Goal: Register for event/course

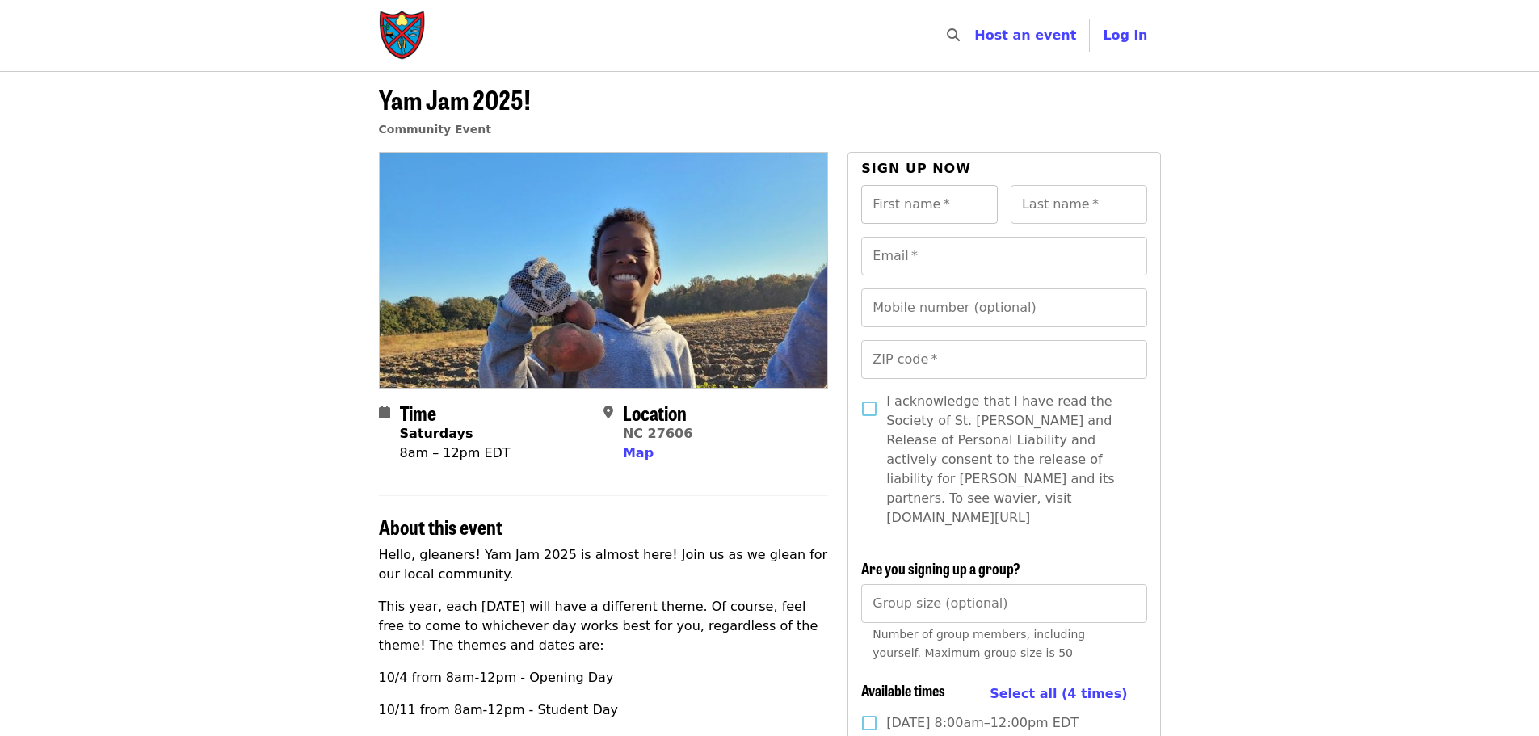
click at [981, 204] on input "First name   *" at bounding box center [929, 204] width 137 height 39
type input "*****"
type input "*******"
type input "**********"
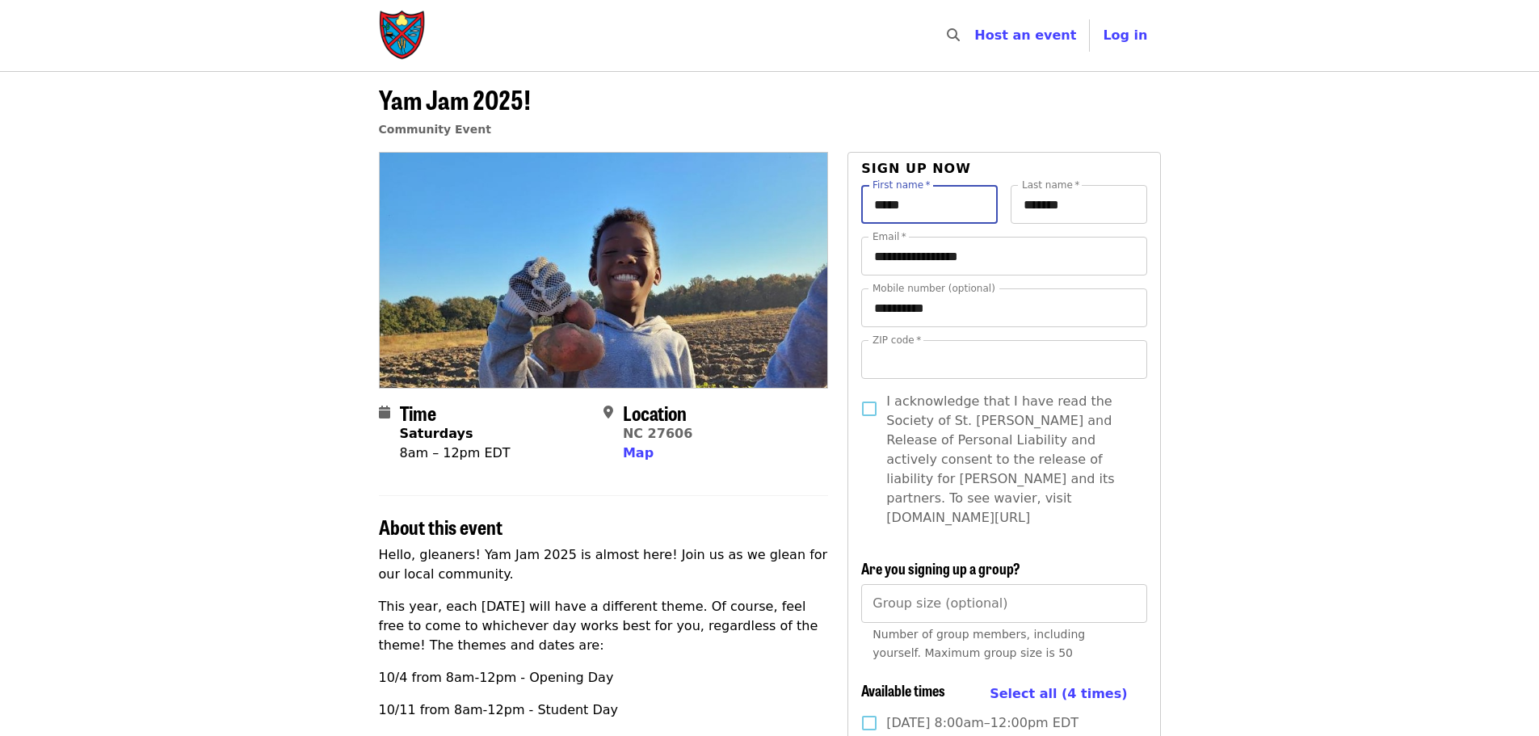
type input "*****"
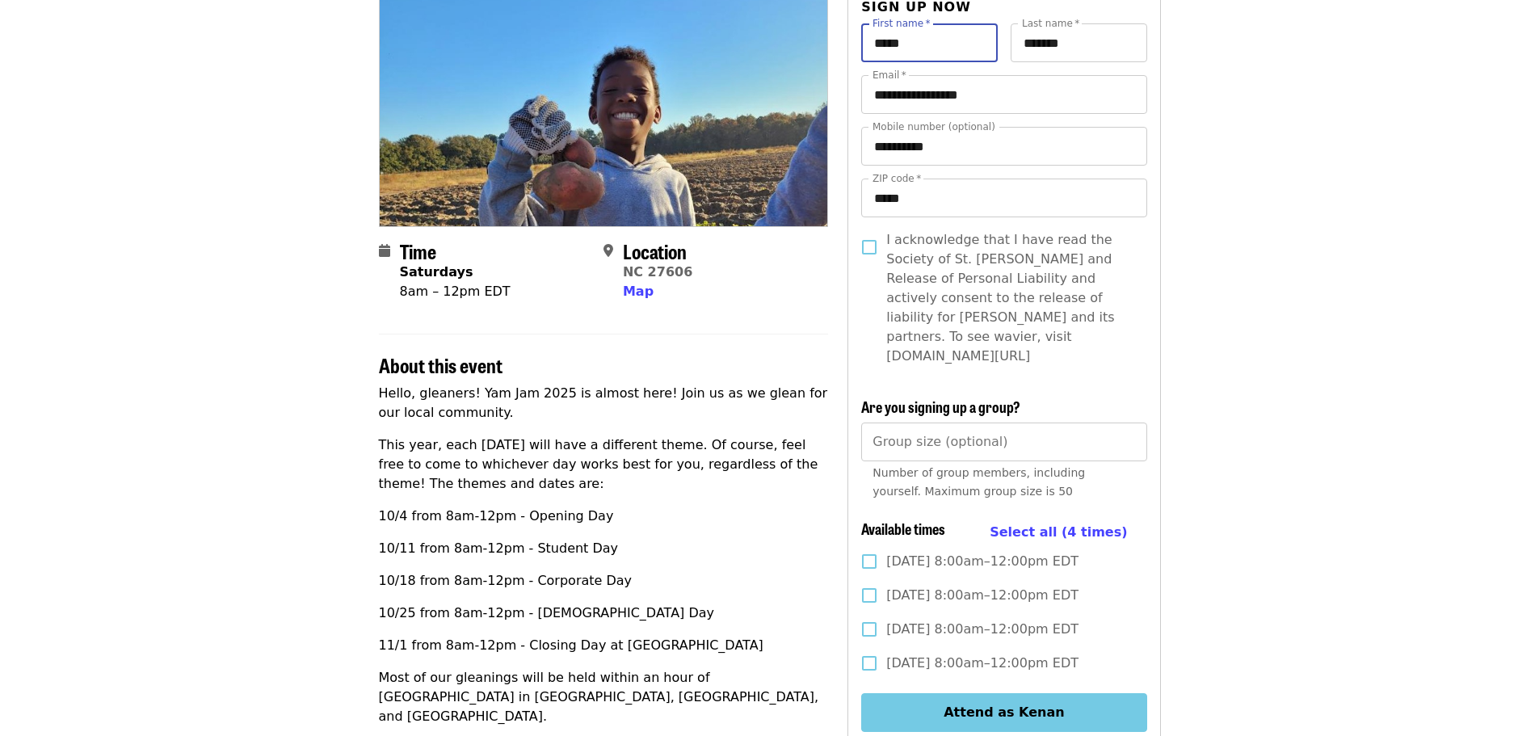
scroll to position [242, 0]
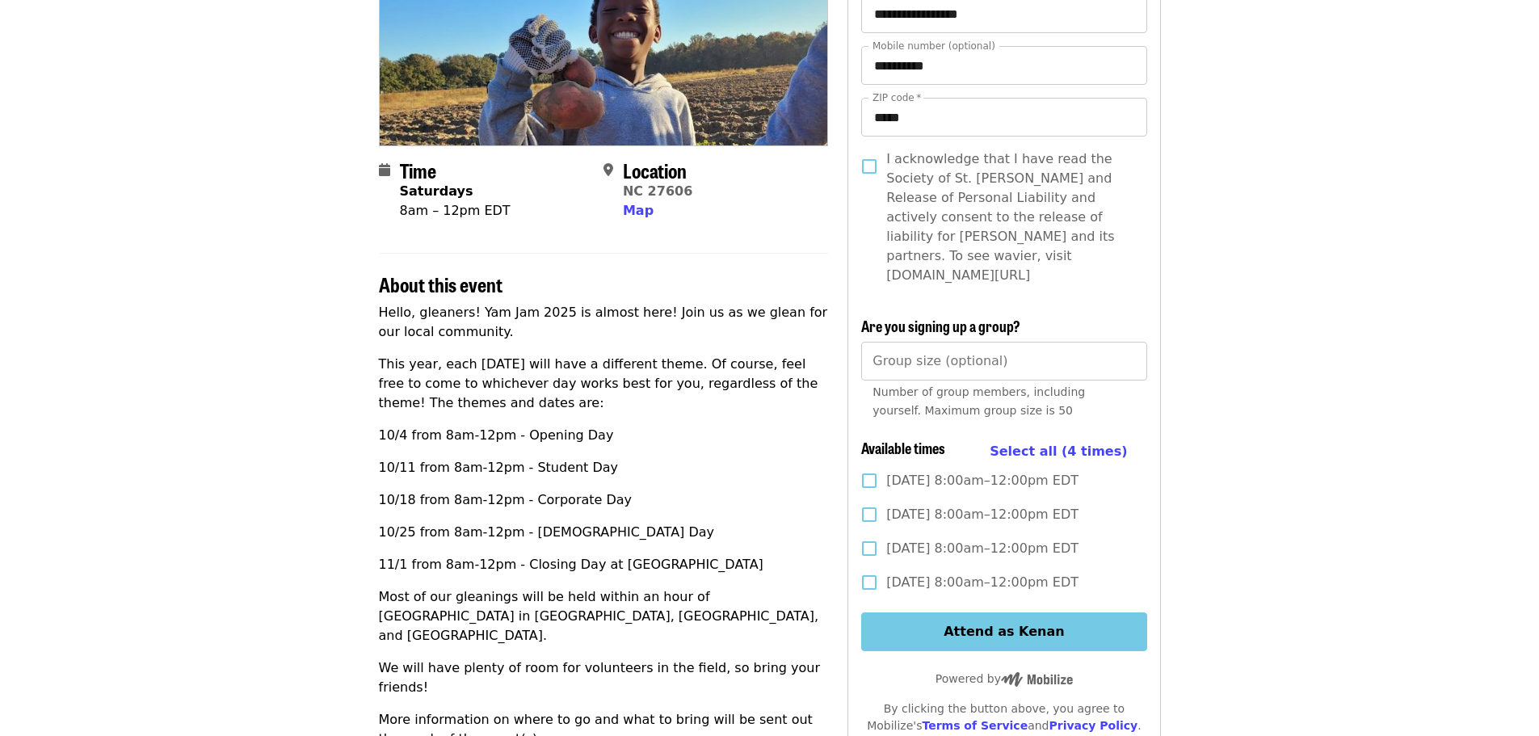
click at [1250, 362] on article "Yam Jam 2025! Community Event Time Saturdays 8am – 12pm EDT Location NC 27606 M…" at bounding box center [769, 554] width 1539 height 1451
drag, startPoint x: 1243, startPoint y: 273, endPoint x: 1243, endPoint y: 282, distance: 8.9
click at [1243, 275] on article "Yam Jam 2025! Community Event Time Saturdays 8am – 12pm EDT Location NC 27606 M…" at bounding box center [769, 554] width 1539 height 1451
click at [1020, 505] on label "[DATE] 8:00am–12:00pm EDT" at bounding box center [992, 515] width 281 height 34
click at [1024, 612] on button "Attend as Kenan" at bounding box center [1003, 631] width 285 height 39
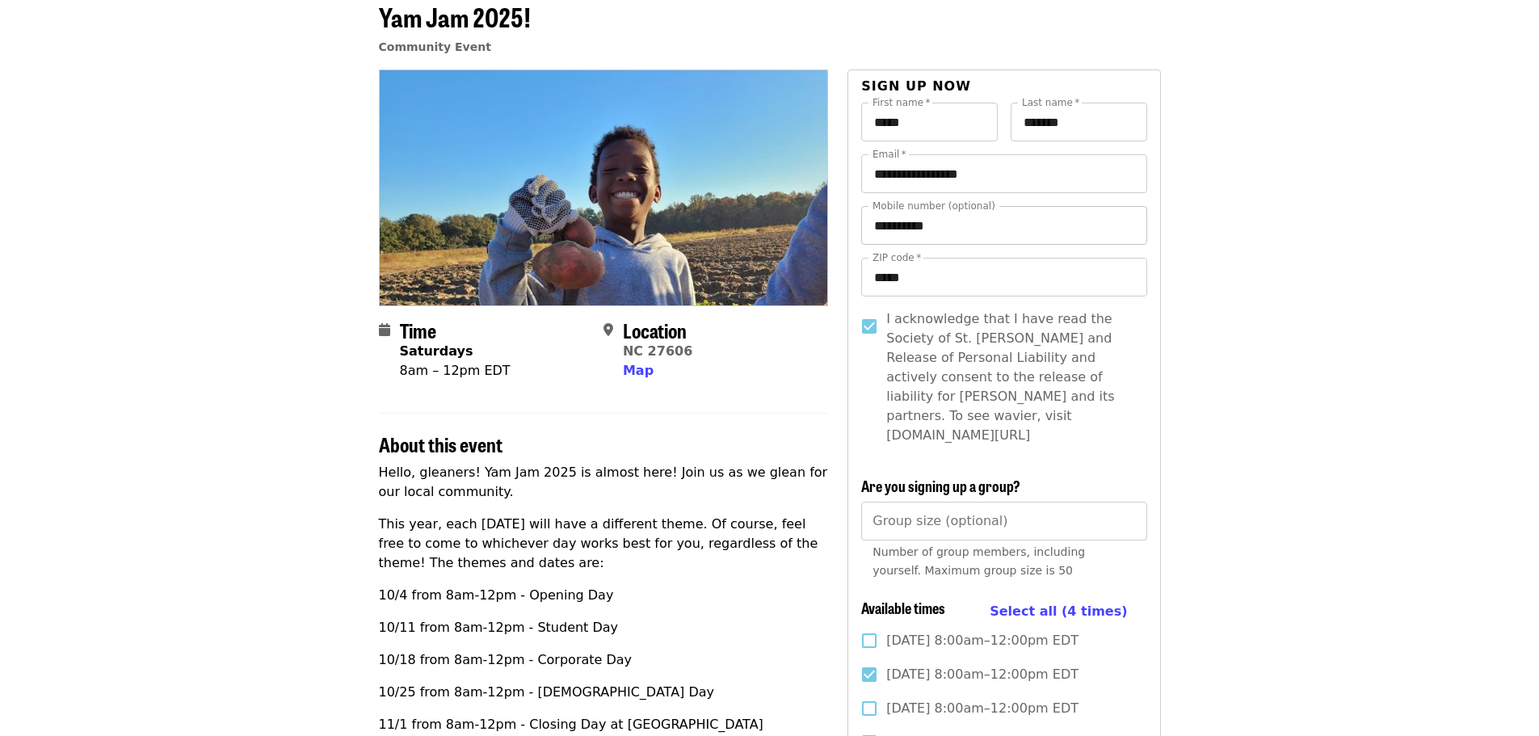
scroll to position [81, 0]
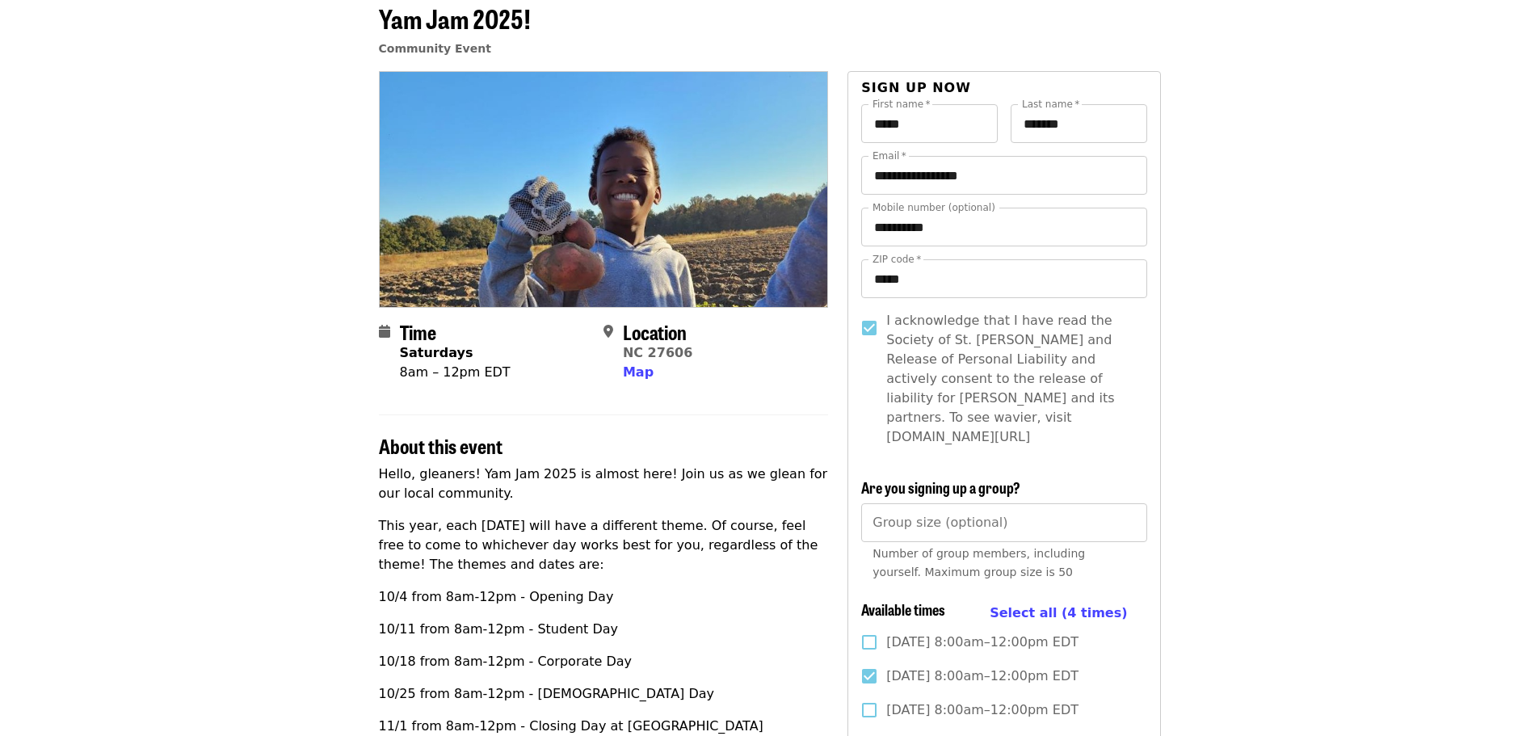
drag, startPoint x: 1029, startPoint y: 421, endPoint x: 873, endPoint y: 427, distance: 156.0
click at [873, 427] on label "I acknowledge that I have read the Society of St. [PERSON_NAME] and Release of …" at bounding box center [992, 379] width 281 height 136
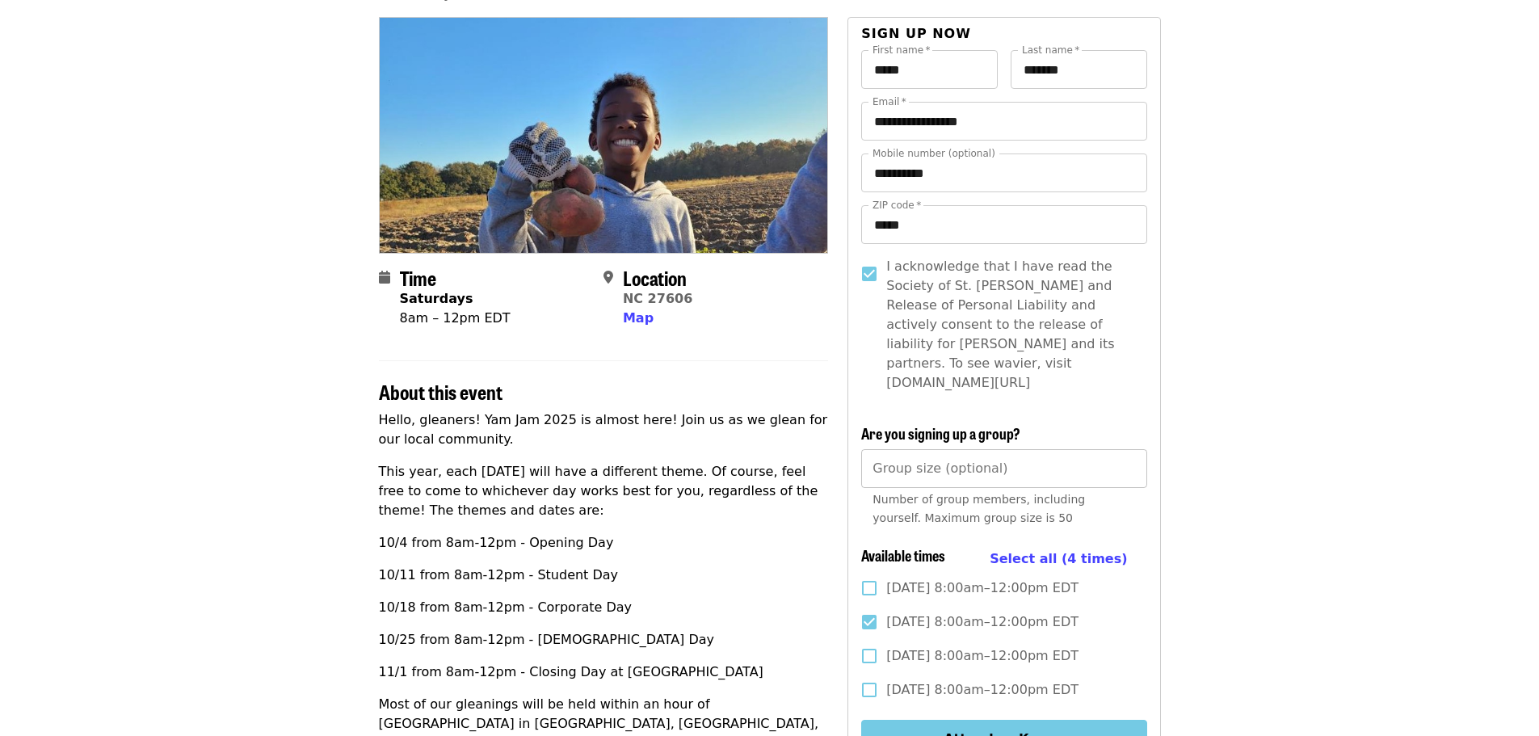
scroll to position [162, 0]
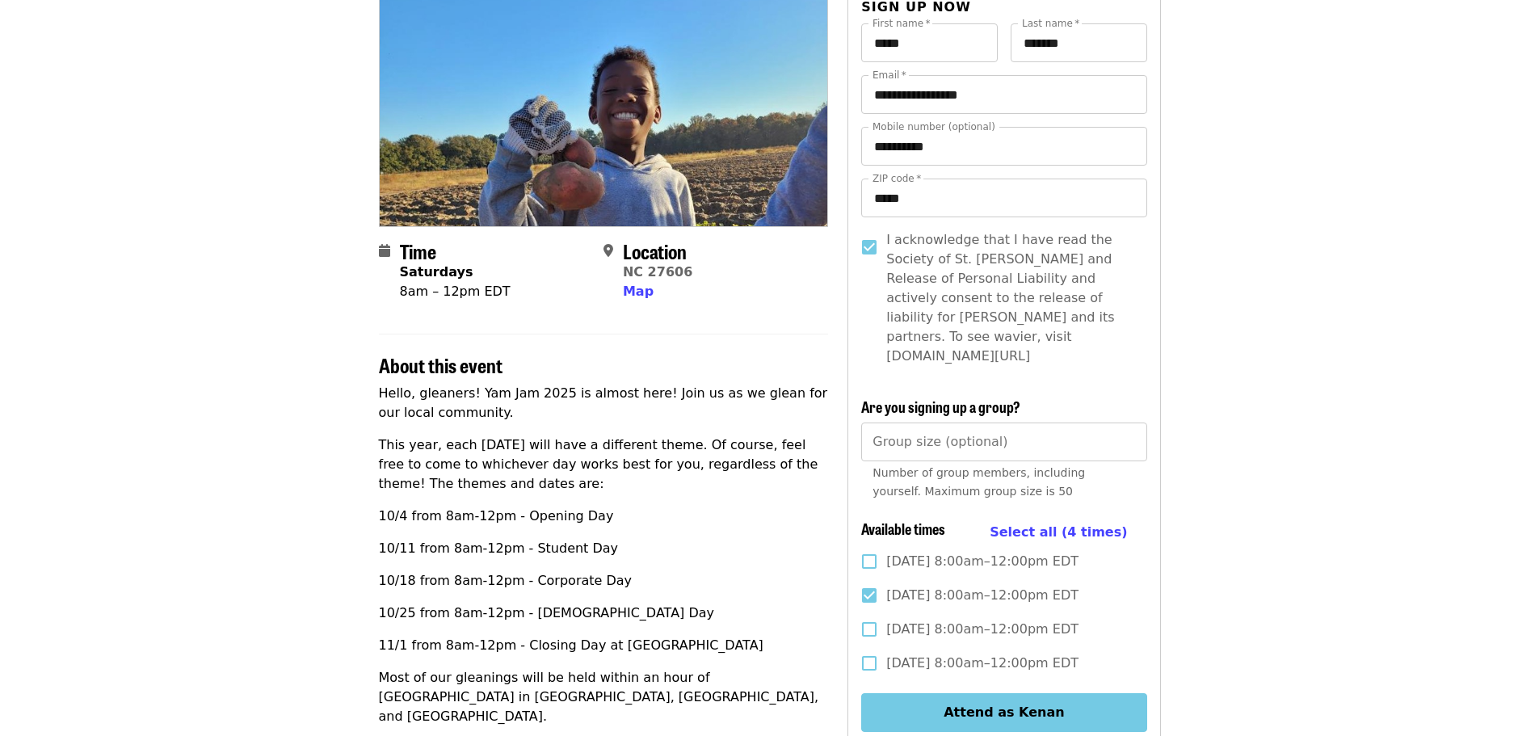
click at [1233, 301] on article "Yam Jam 2025! Community Event Time Saturdays 8am – 12pm EDT Location NC 27606 M…" at bounding box center [769, 635] width 1539 height 1451
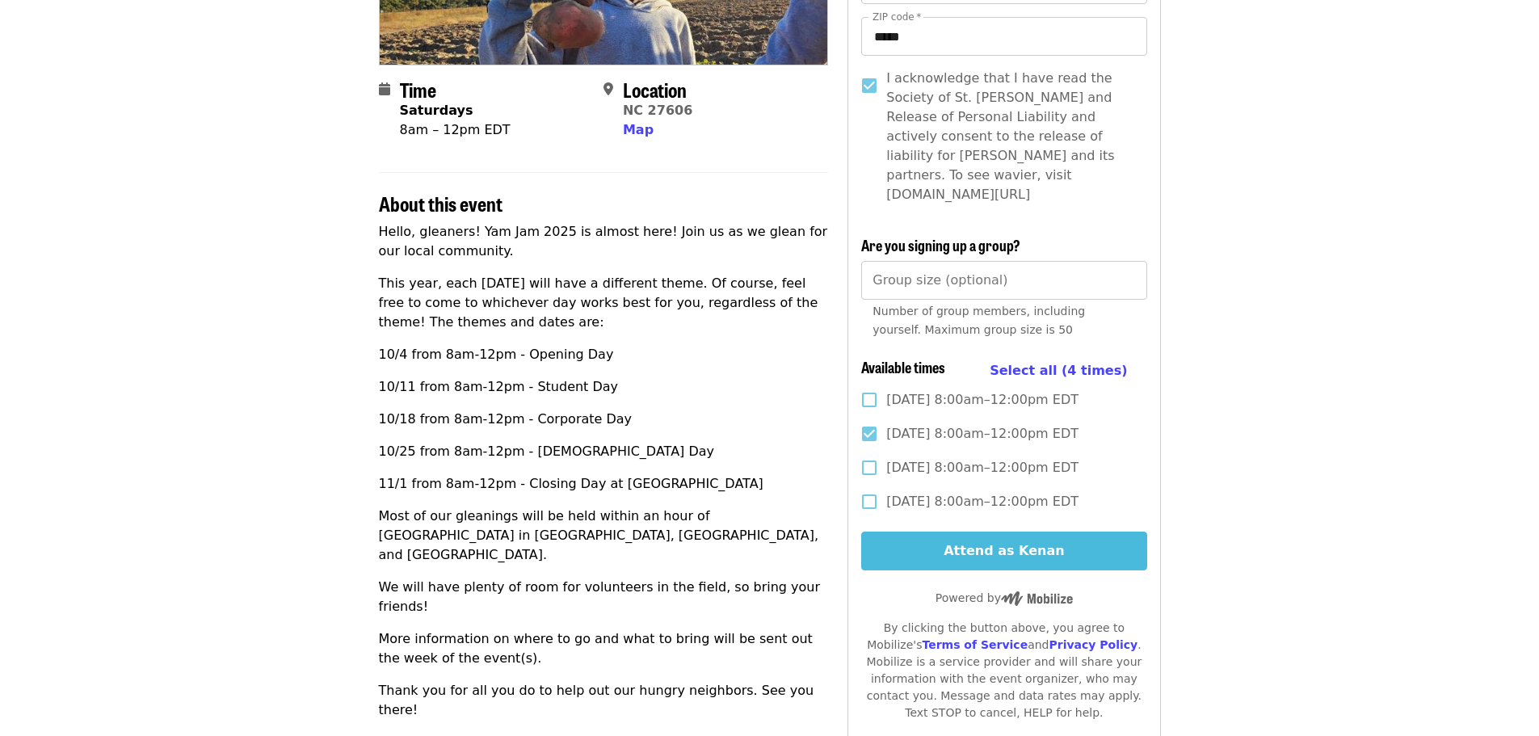
scroll to position [485, 0]
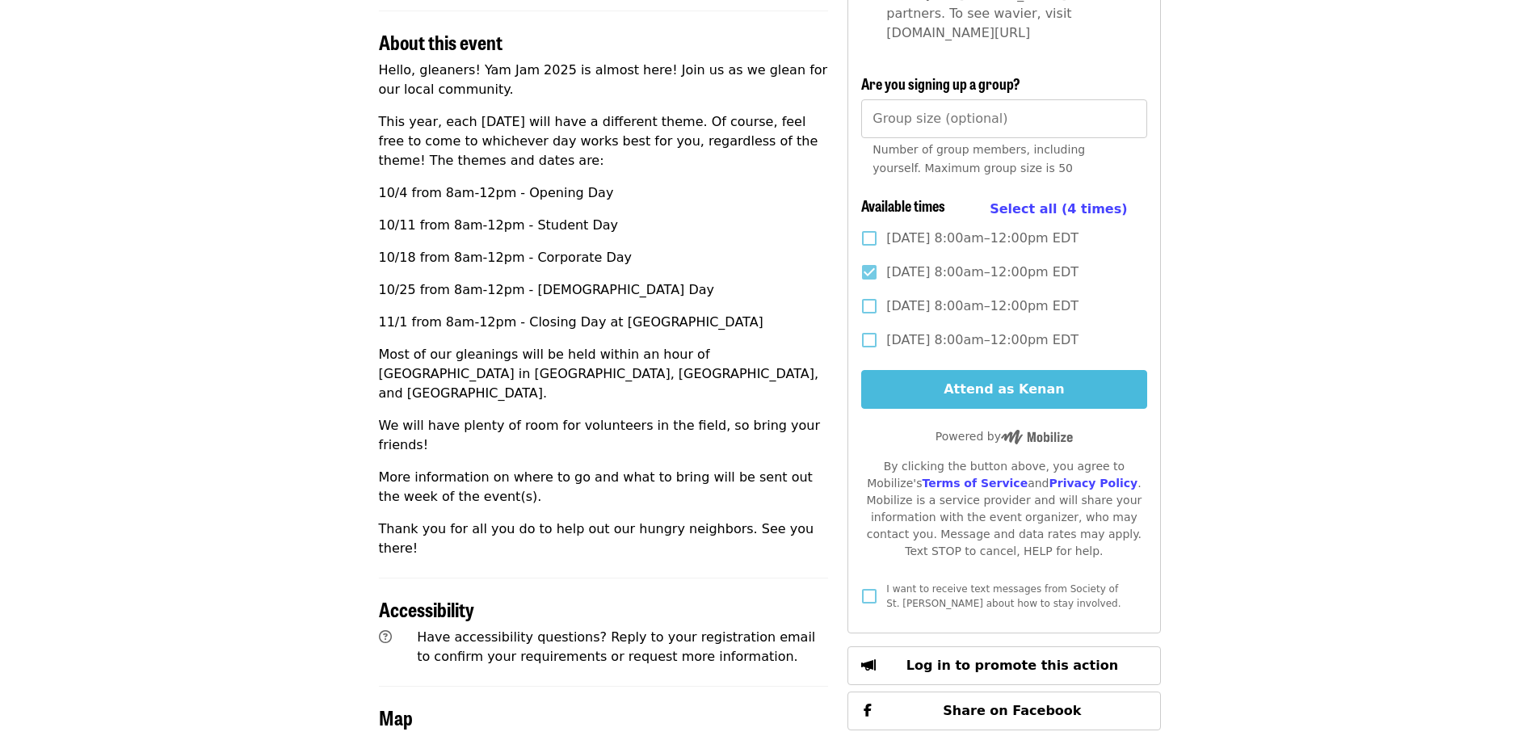
click at [1081, 370] on button "Attend as Kenan" at bounding box center [1003, 389] width 285 height 39
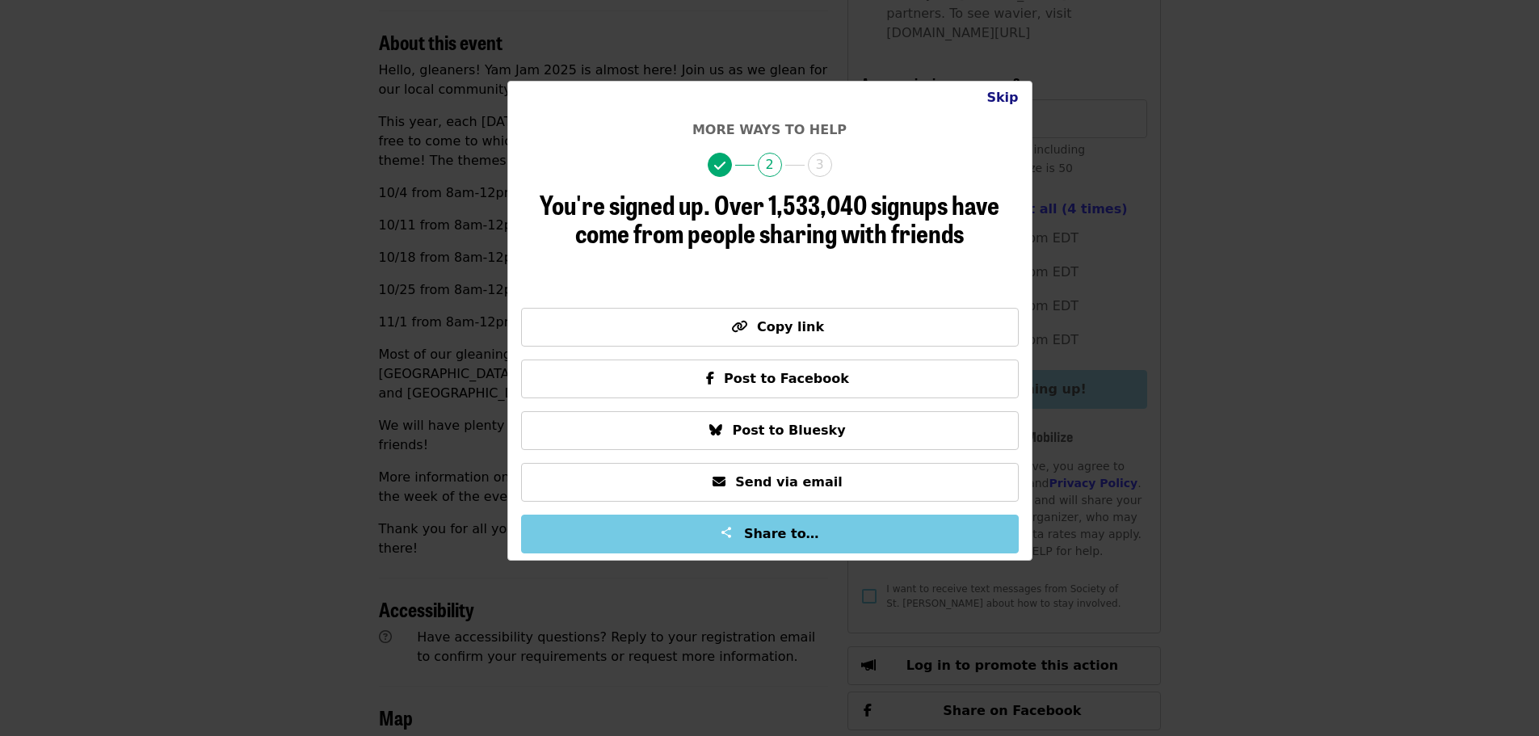
click at [1008, 82] on button "Skip" at bounding box center [1001, 98] width 57 height 32
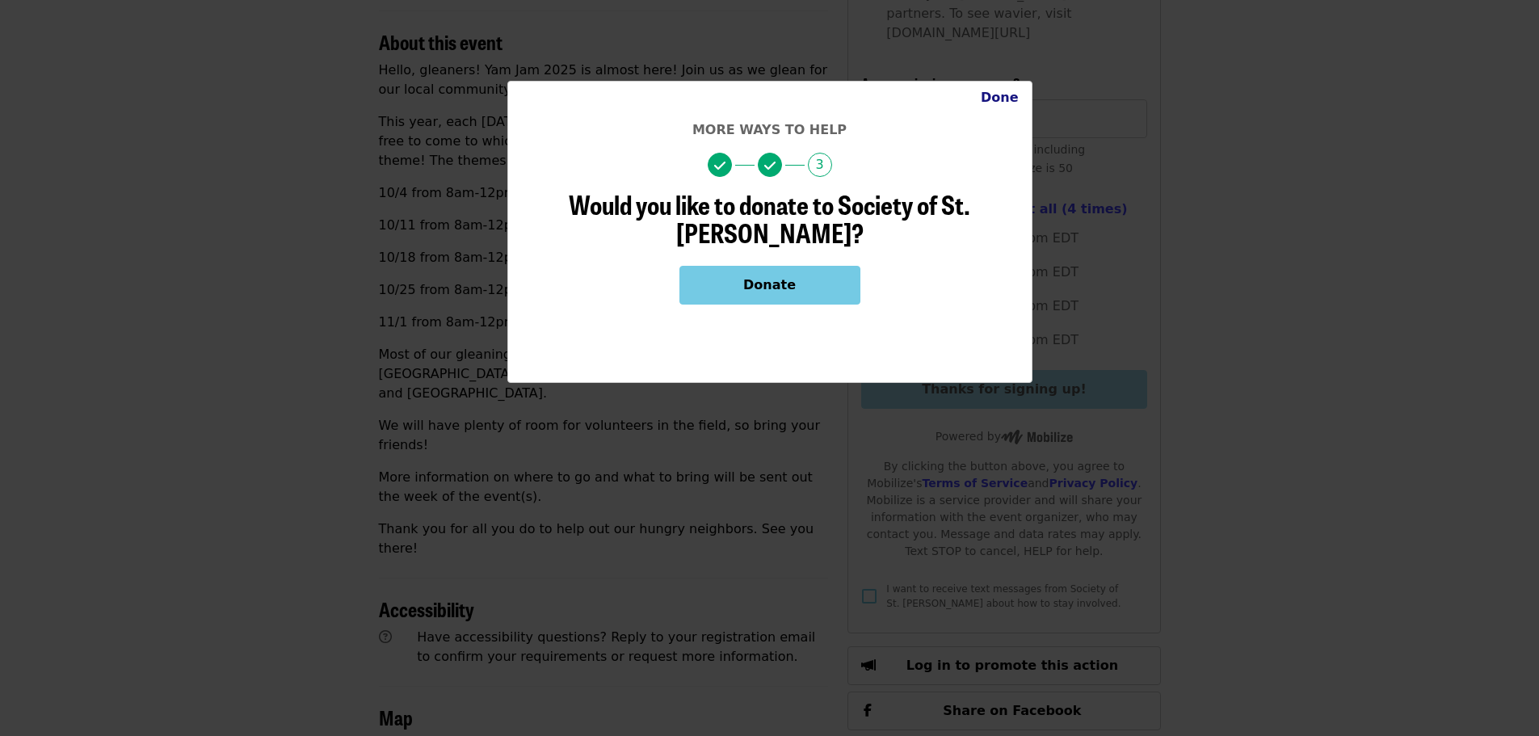
click at [1007, 92] on button "Done" at bounding box center [1000, 98] width 64 height 32
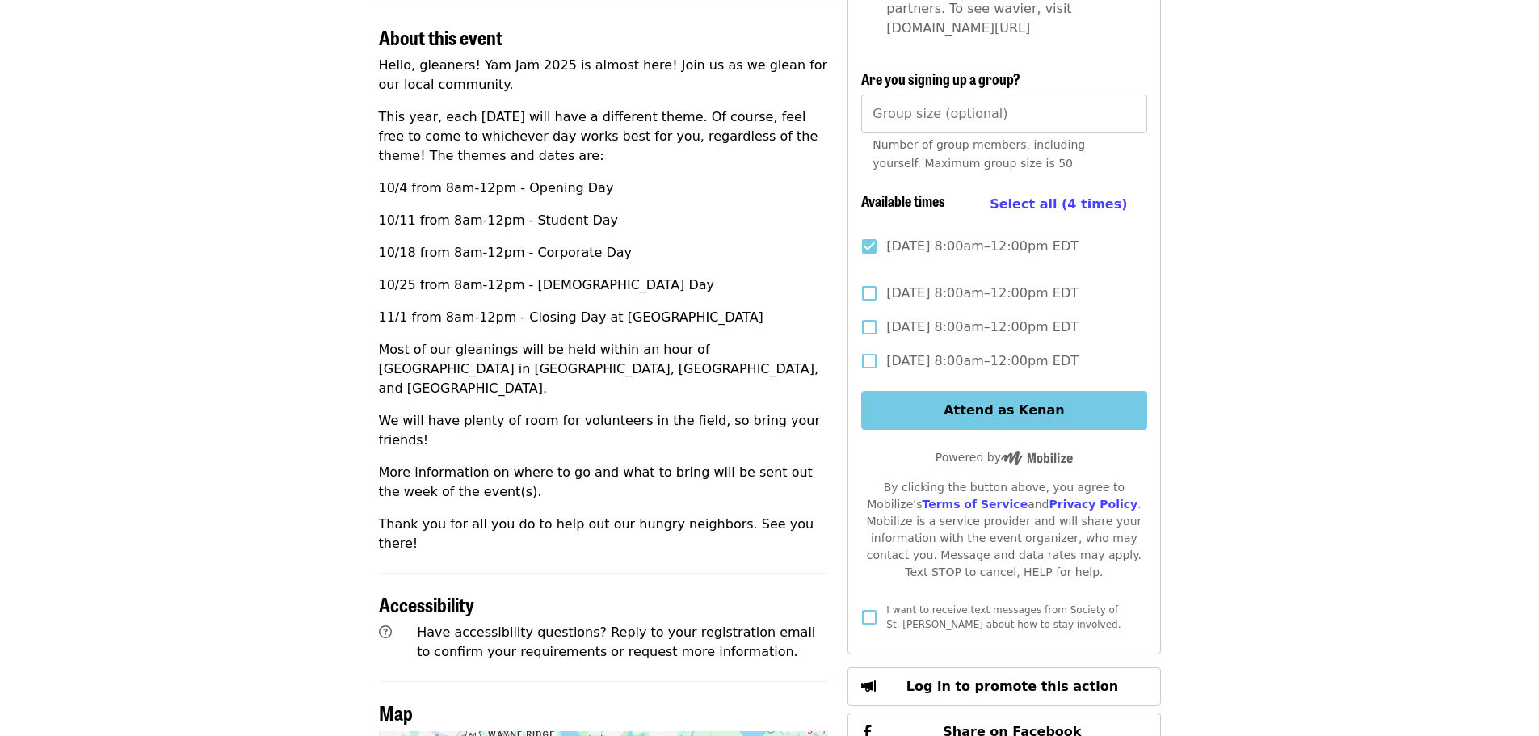
scroll to position [566, 0]
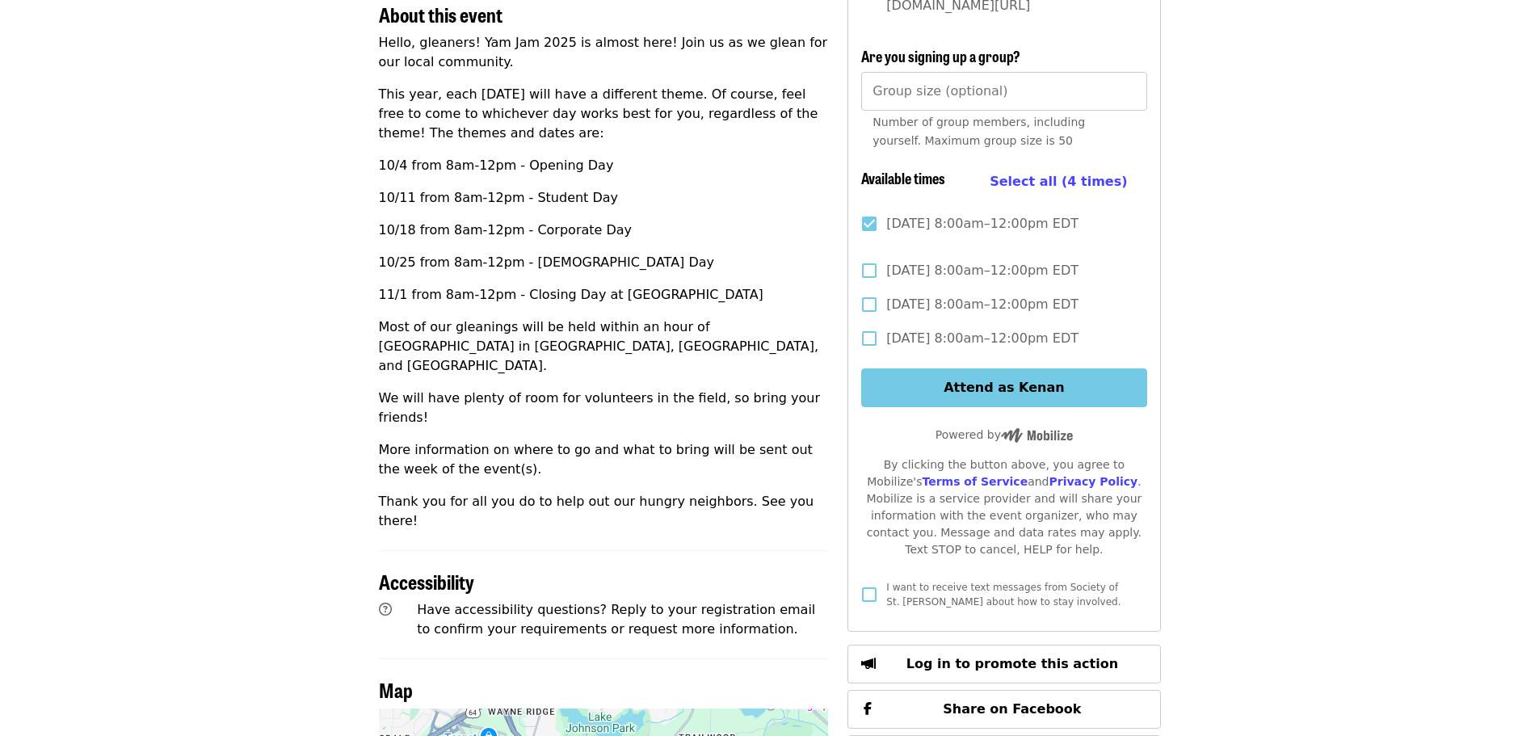
drag, startPoint x: 645, startPoint y: 285, endPoint x: 555, endPoint y: 316, distance: 95.5
click at [555, 316] on div "Hello, gleaners! Yam Jam 2025 is almost here! Join us as we glean for our local…" at bounding box center [604, 282] width 450 height 498
click at [666, 243] on div "Hello, gleaners! Yam Jam 2025 is almost here! Join us as we glean for our local…" at bounding box center [604, 282] width 450 height 498
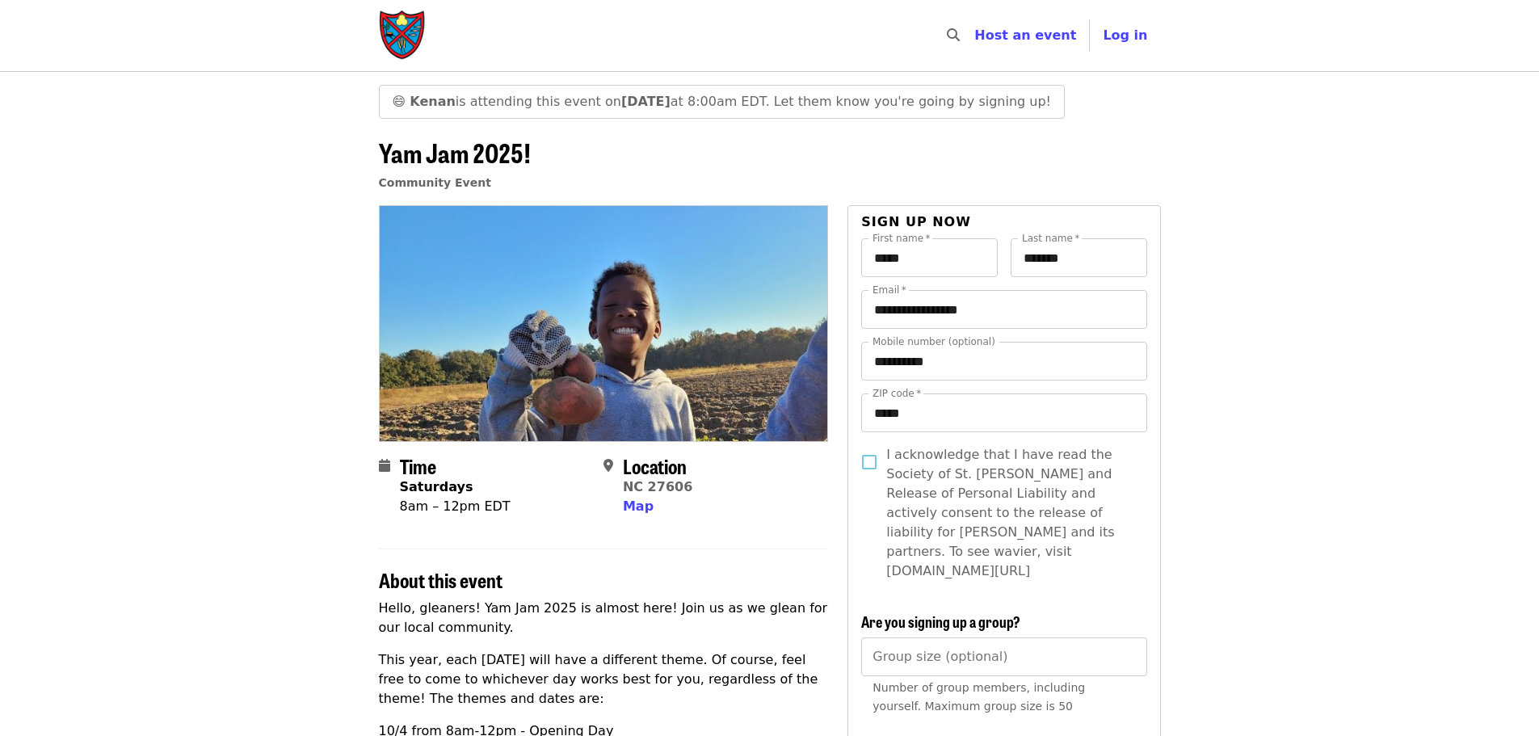
click at [396, 23] on img "Main navigation" at bounding box center [403, 36] width 48 height 52
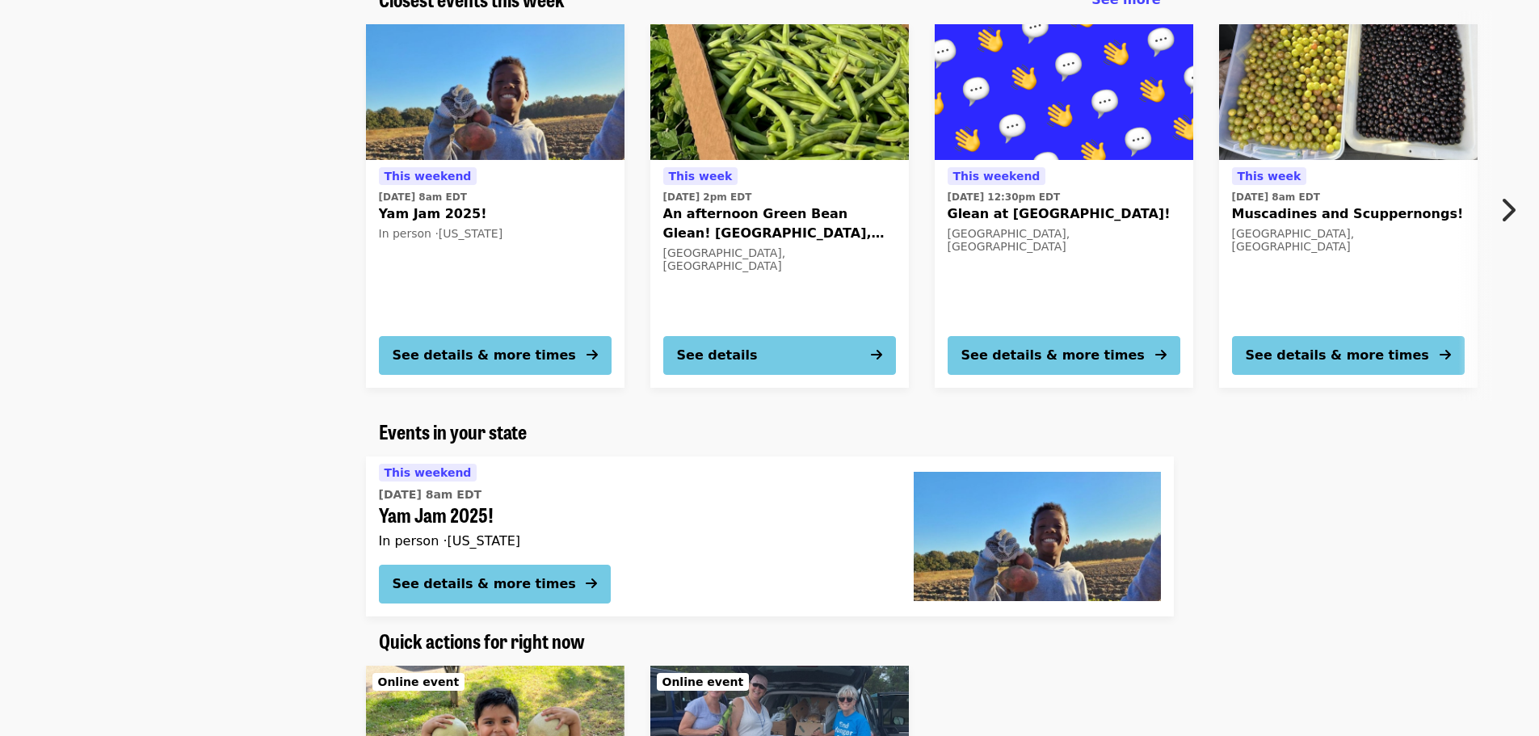
scroll to position [242, 0]
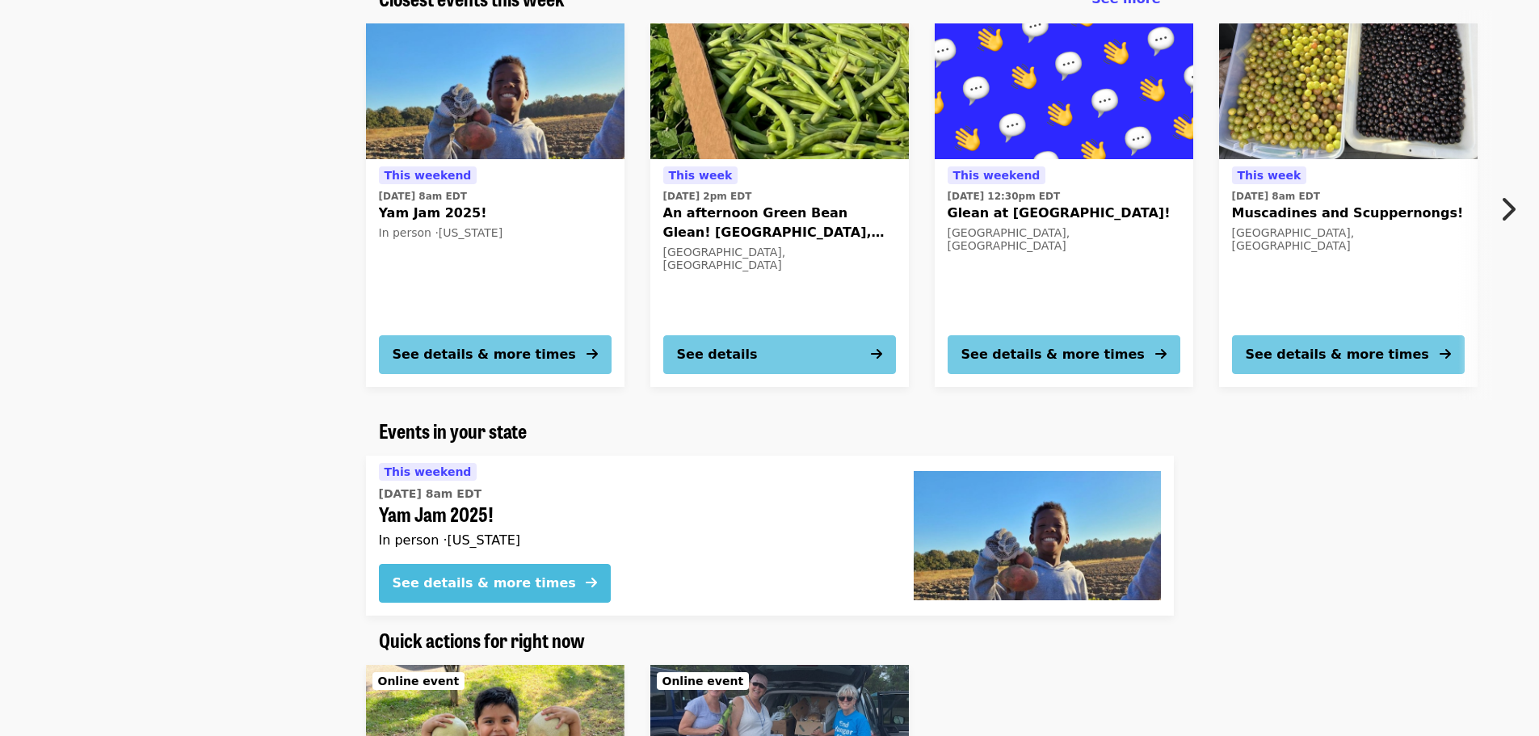
click at [539, 582] on button "See details & more times" at bounding box center [495, 583] width 232 height 39
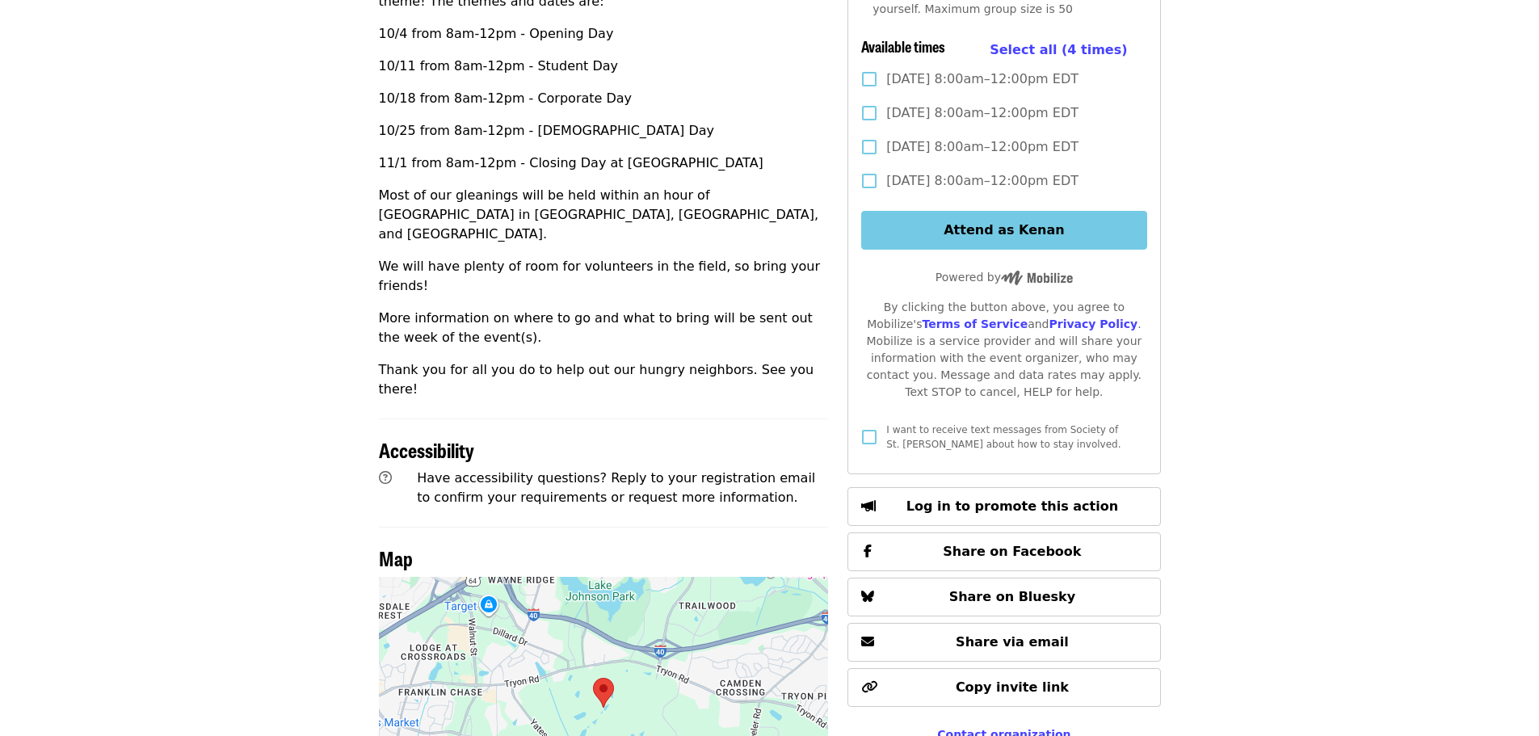
scroll to position [566, 0]
